Goal: Navigation & Orientation: Find specific page/section

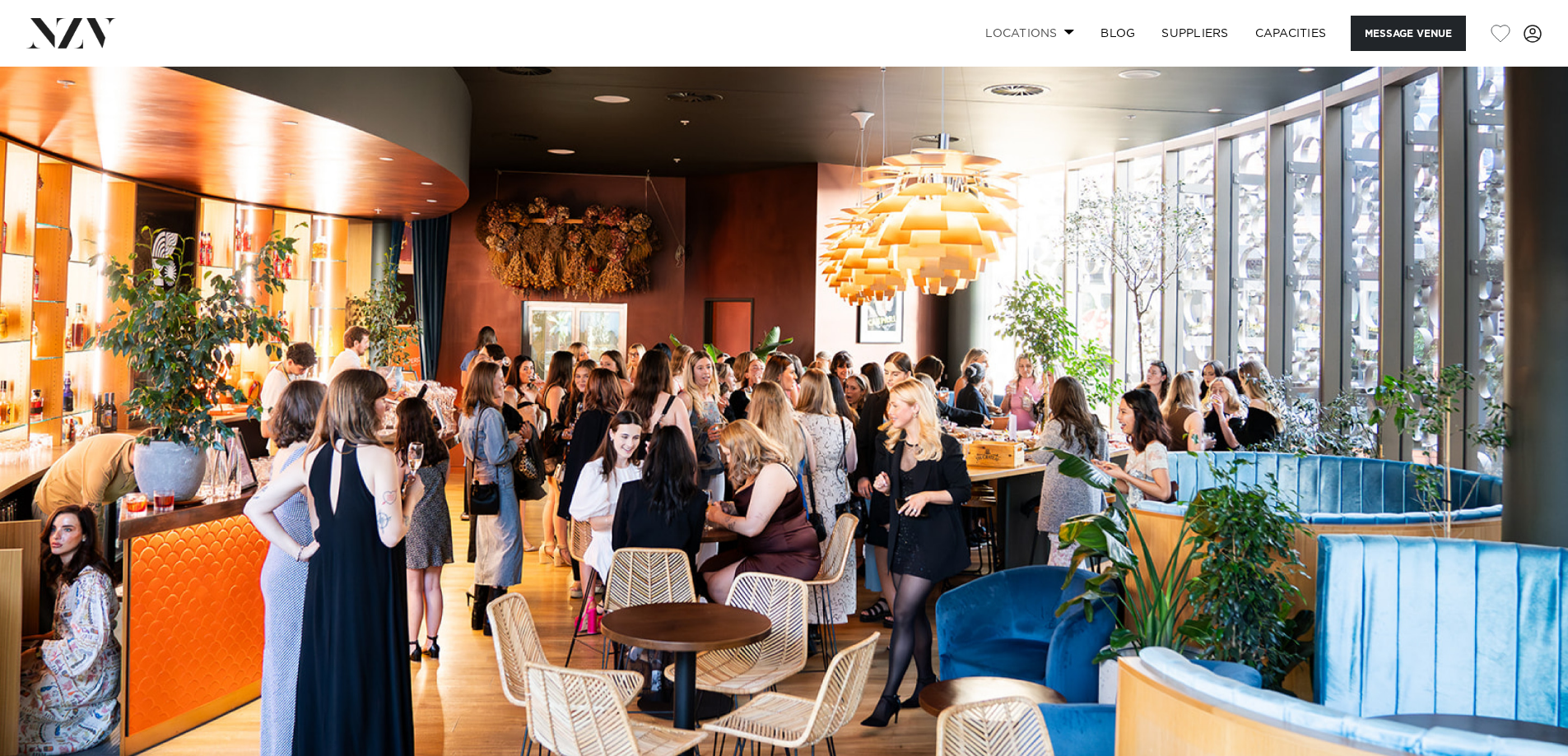
click at [1043, 31] on link "Locations" at bounding box center [1030, 33] width 115 height 36
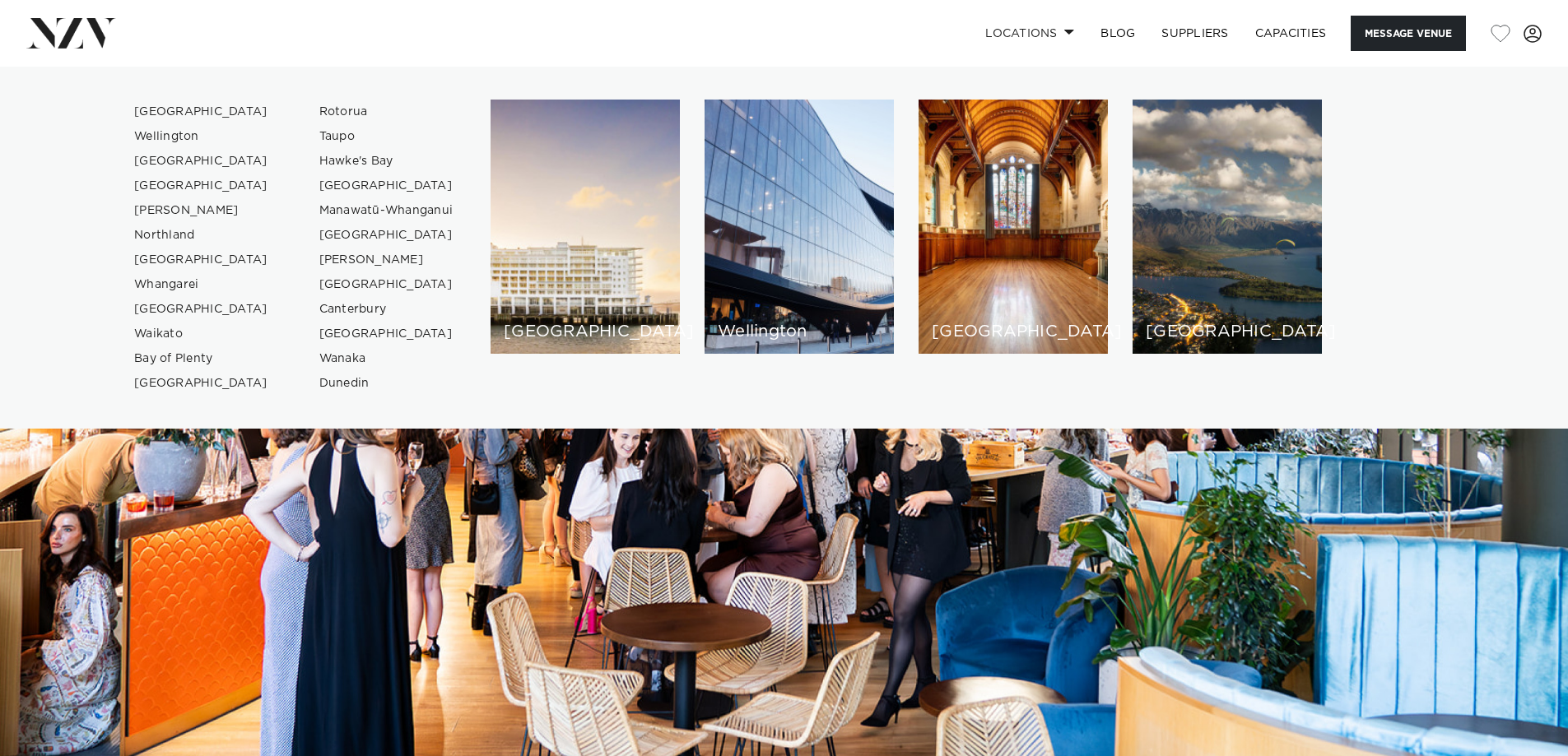
click at [1038, 264] on div "[GEOGRAPHIC_DATA]" at bounding box center [1013, 227] width 189 height 255
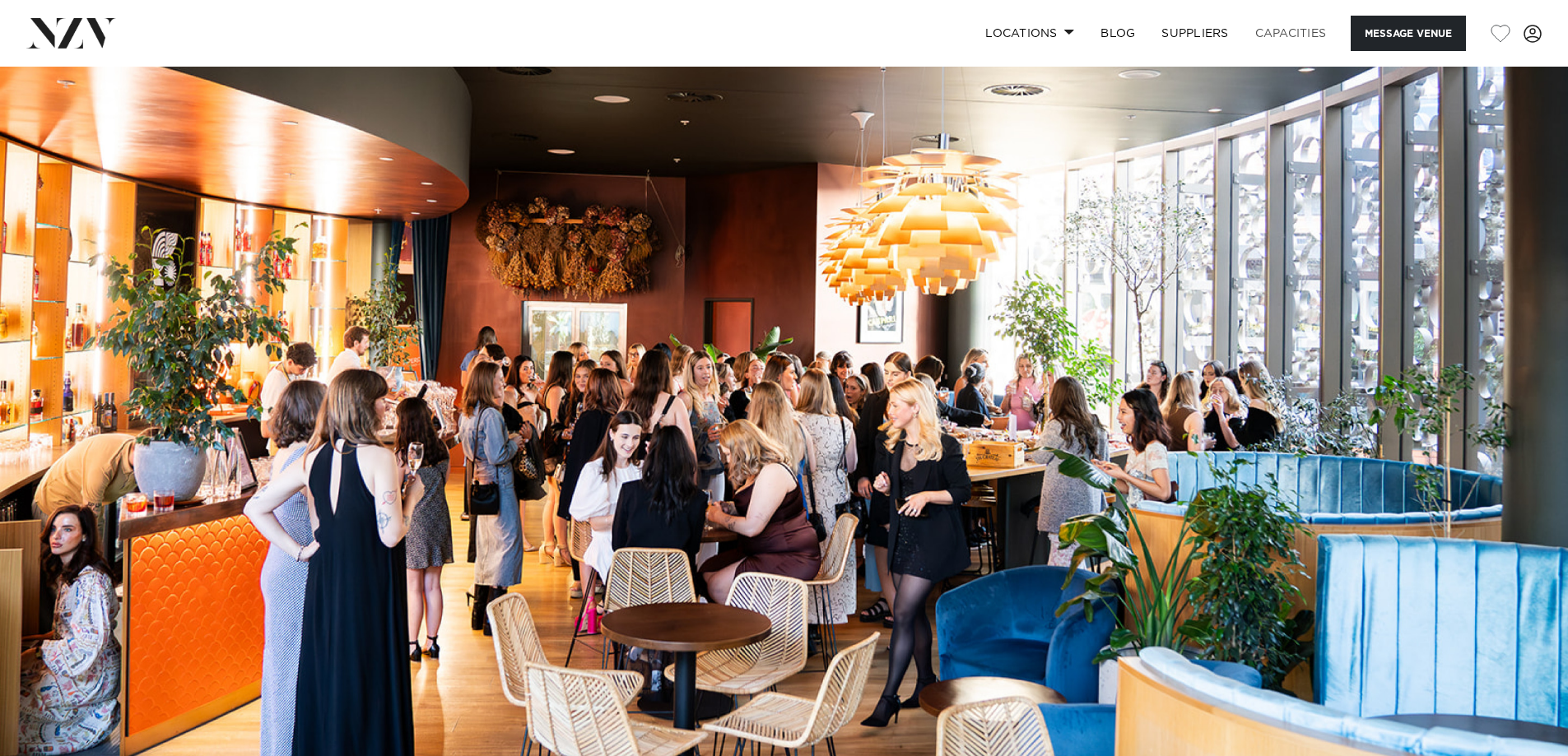
click at [1284, 32] on link "Capacities" at bounding box center [1291, 33] width 98 height 36
